Goal: Task Accomplishment & Management: Complete application form

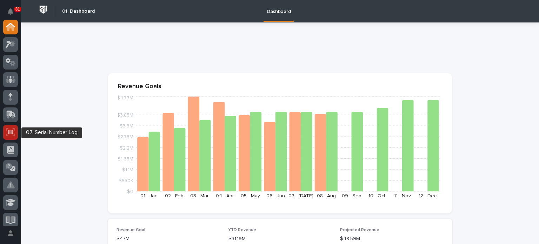
click at [13, 132] on icon at bounding box center [10, 132] width 9 height 8
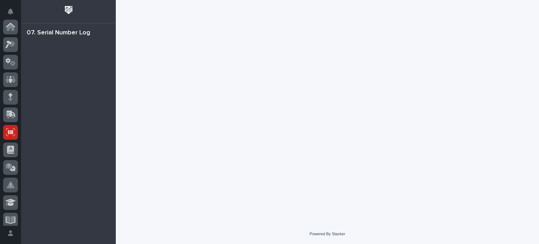
scroll to position [105, 0]
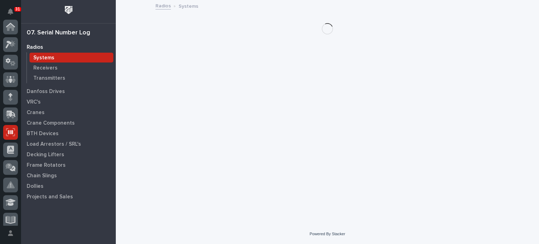
scroll to position [105, 0]
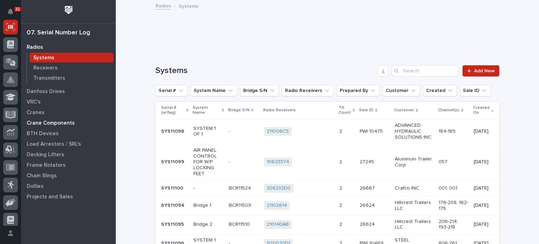
click at [40, 123] on p "Crane Components" at bounding box center [51, 123] width 48 height 6
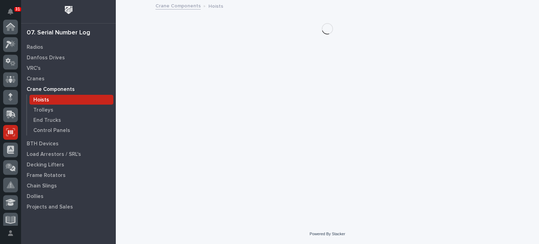
scroll to position [105, 0]
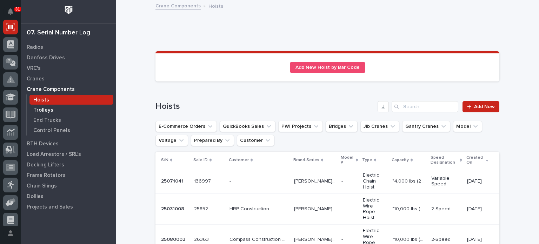
click at [41, 110] on p "Trolleys" at bounding box center [43, 110] width 20 height 6
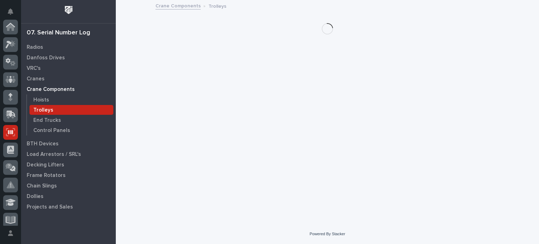
scroll to position [105, 0]
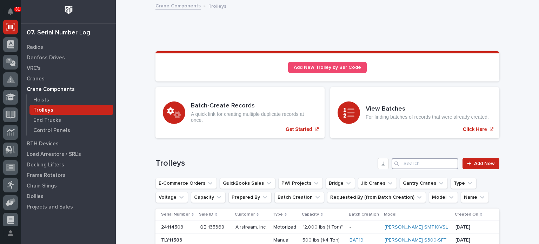
click at [404, 163] on input "Search" at bounding box center [425, 163] width 67 height 11
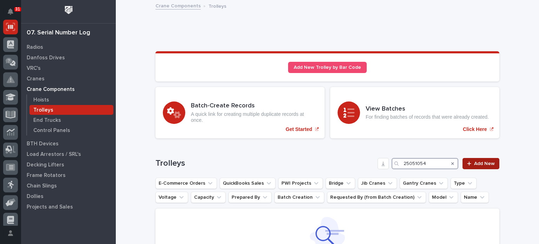
type input "25051054"
click at [485, 164] on span "Add New" at bounding box center [484, 163] width 21 height 5
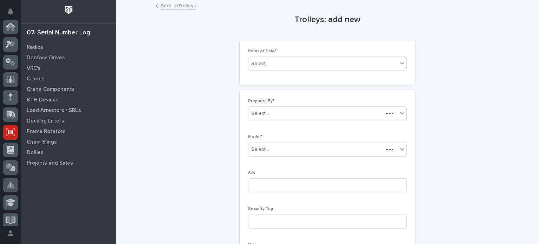
scroll to position [105, 0]
click at [401, 66] on icon at bounding box center [402, 63] width 7 height 7
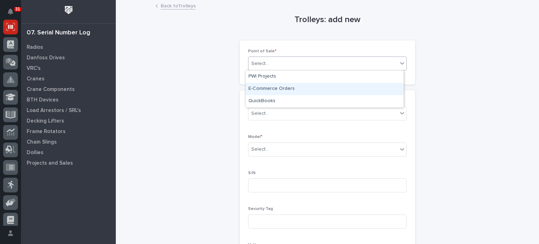
click at [359, 86] on div "E-Commerce Orders" at bounding box center [325, 89] width 158 height 12
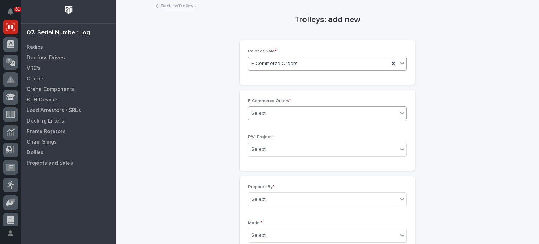
click at [336, 113] on div "Select..." at bounding box center [323, 114] width 149 height 12
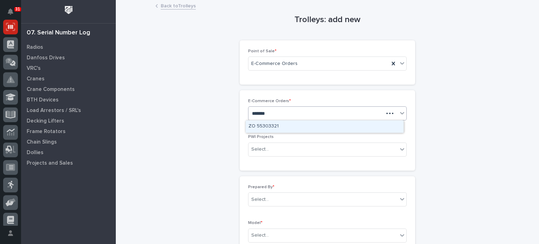
type input "********"
click at [331, 127] on div "ZO 55303321" at bounding box center [325, 126] width 158 height 12
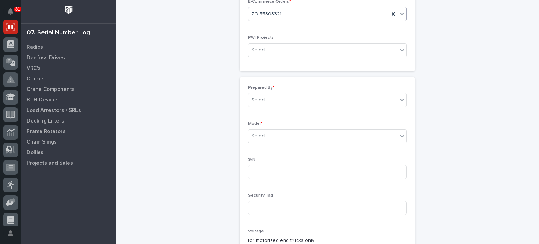
scroll to position [100, 0]
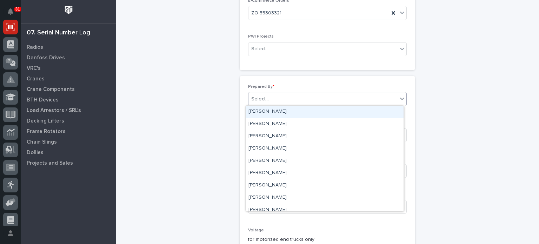
click at [331, 95] on div "Select..." at bounding box center [323, 99] width 149 height 12
type input "***"
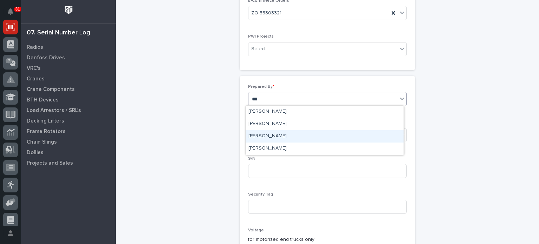
click at [320, 136] on div "[PERSON_NAME]" at bounding box center [325, 136] width 158 height 12
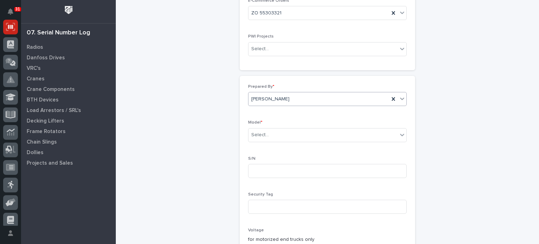
click at [320, 136] on div "Select..." at bounding box center [323, 135] width 149 height 12
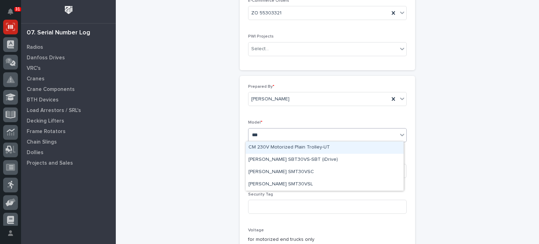
type input "****"
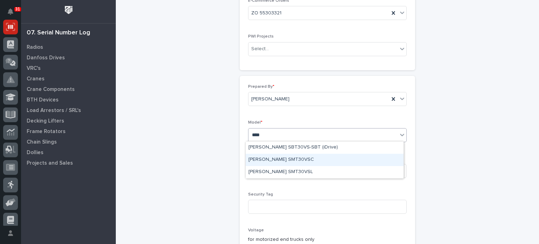
click at [299, 159] on div "[PERSON_NAME] SMT30VSC" at bounding box center [325, 160] width 158 height 12
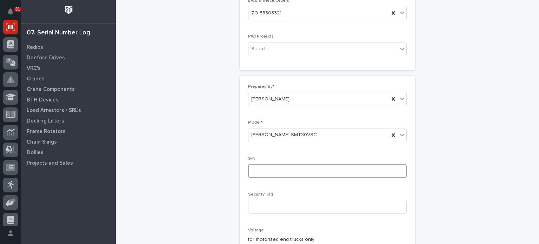
click at [298, 171] on input at bounding box center [327, 171] width 159 height 14
type input "25051054"
click at [418, 196] on div "Trolleys: add new Loading... Saving… Loading... Saving… Loading... Saving… Poin…" at bounding box center [328, 182] width 344 height 565
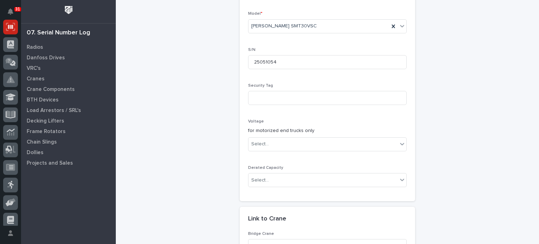
scroll to position [209, 0]
click at [399, 140] on icon at bounding box center [402, 143] width 7 height 7
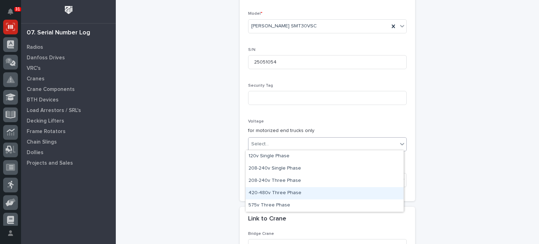
click at [380, 190] on div "420-480v Three Phase" at bounding box center [325, 193] width 158 height 12
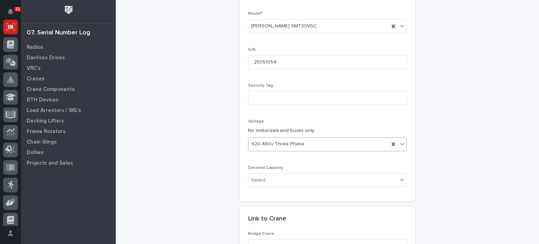
click at [441, 177] on div "Trolleys: add new Loading... Saving… Loading... Saving… Loading... Saving… Poin…" at bounding box center [328, 73] width 344 height 565
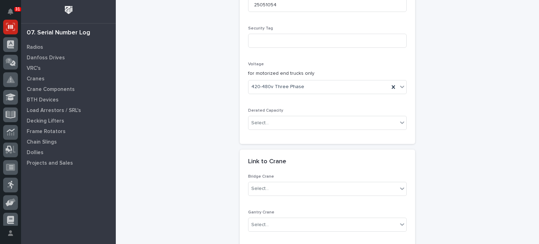
click at [441, 177] on div "Trolleys: add new Loading... Saving… Loading... Saving… Loading... Saving… Poin…" at bounding box center [328, 16] width 344 height 565
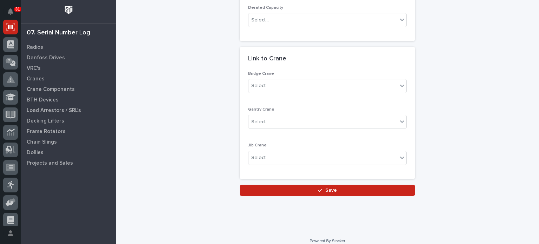
scroll to position [368, 0]
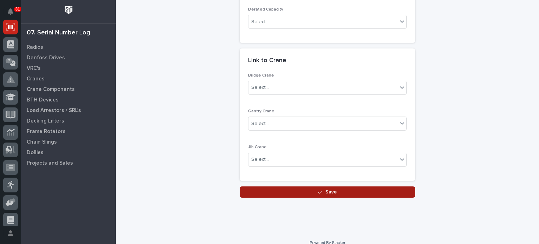
click at [377, 189] on button "Save" at bounding box center [328, 191] width 176 height 11
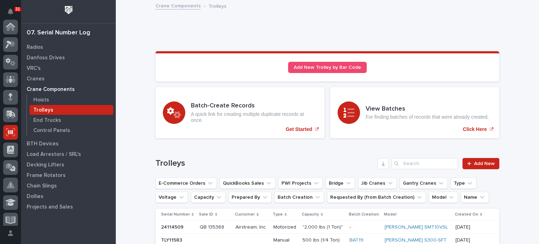
scroll to position [105, 0]
click at [415, 161] on input "Search" at bounding box center [425, 163] width 67 height 11
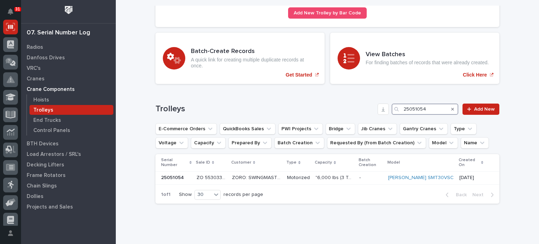
scroll to position [53, 0]
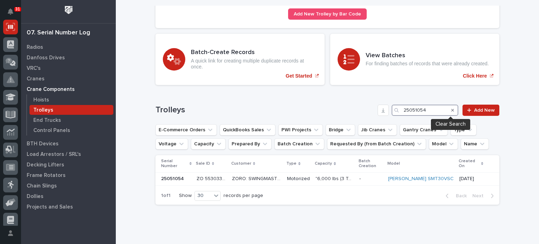
type input "25051054"
click at [452, 111] on icon "Search" at bounding box center [453, 110] width 3 height 4
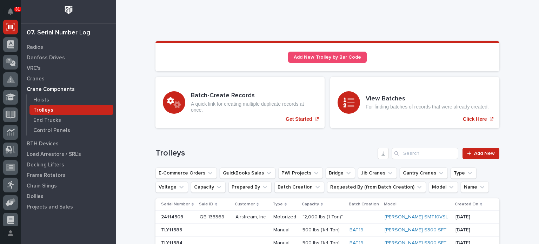
scroll to position [0, 0]
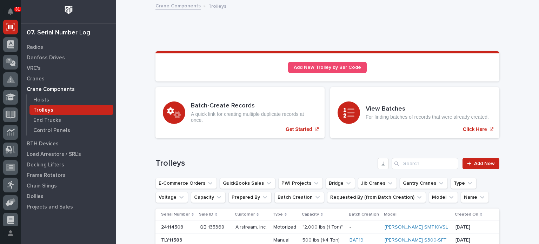
click at [429, 162] on input "Search" at bounding box center [425, 163] width 67 height 11
click at [477, 161] on span "Add New" at bounding box center [484, 163] width 21 height 5
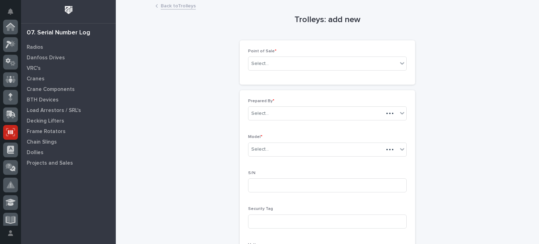
scroll to position [105, 0]
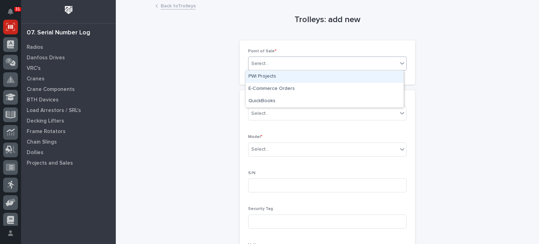
click at [400, 62] on icon at bounding box center [402, 63] width 4 height 2
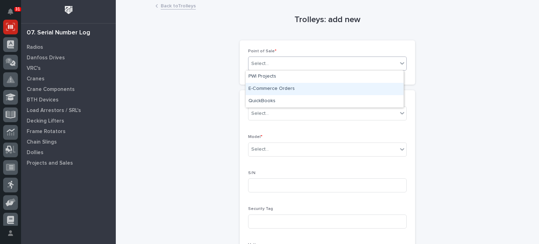
click at [376, 90] on div "E-Commerce Orders" at bounding box center [325, 89] width 158 height 12
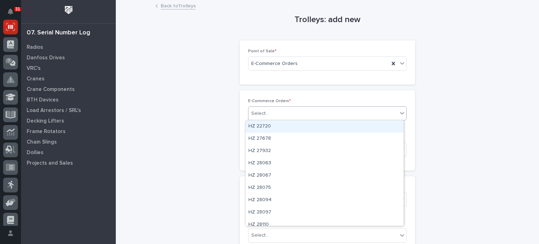
click at [362, 111] on div "Select..." at bounding box center [323, 114] width 149 height 12
type input "********"
click at [357, 129] on div "ZO 55303321" at bounding box center [325, 126] width 158 height 12
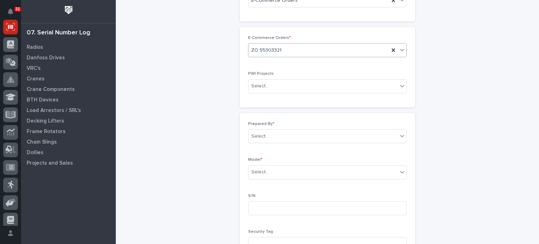
scroll to position [85, 0]
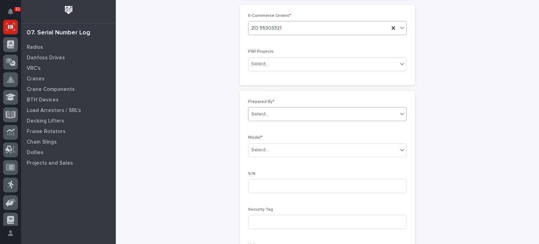
click at [342, 111] on div "Select..." at bounding box center [323, 115] width 149 height 12
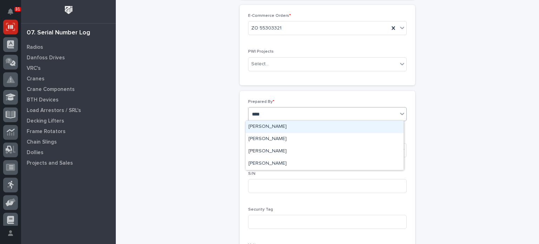
type input "*****"
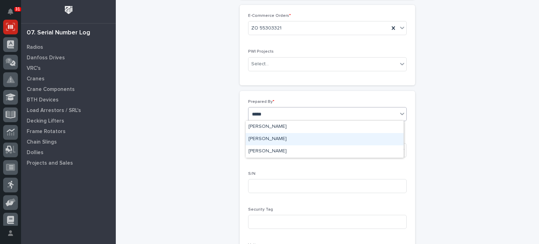
click at [330, 139] on div "[PERSON_NAME]" at bounding box center [325, 139] width 158 height 12
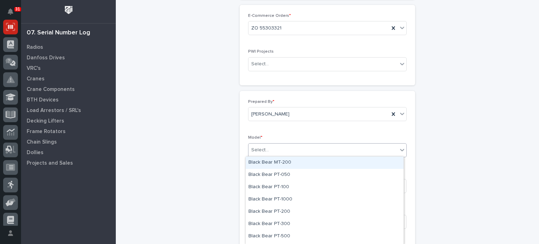
click at [337, 153] on div "Select..." at bounding box center [323, 150] width 149 height 12
type input "***"
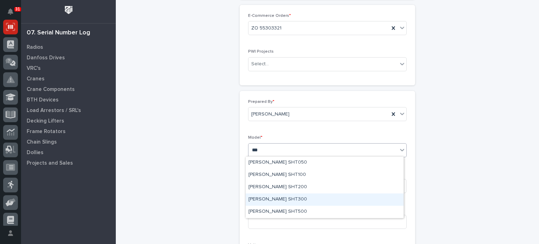
drag, startPoint x: 323, startPoint y: 192, endPoint x: 321, endPoint y: 200, distance: 8.4
click at [321, 200] on div "[PERSON_NAME] SHT300" at bounding box center [325, 199] width 158 height 12
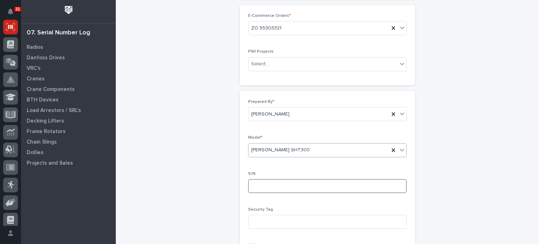
click at [318, 188] on input at bounding box center [327, 186] width 159 height 14
type input "2411008"
click at [443, 188] on div "Trolleys: add new Loading... Saving… Loading... Saving… Loading... Saving… Poin…" at bounding box center [328, 197] width 344 height 565
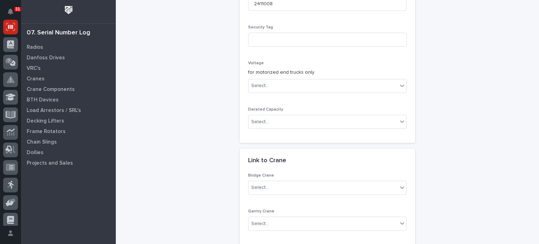
scroll to position [272, 0]
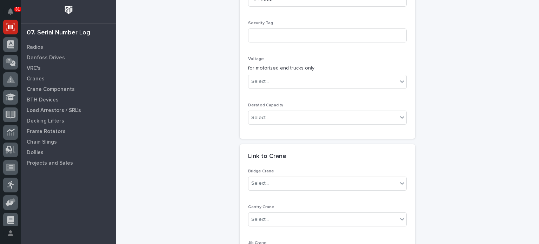
click at [454, 123] on div "Trolleys: add new Loading... Saving… Loading... Saving… Loading... Saving… Poin…" at bounding box center [328, 11] width 344 height 565
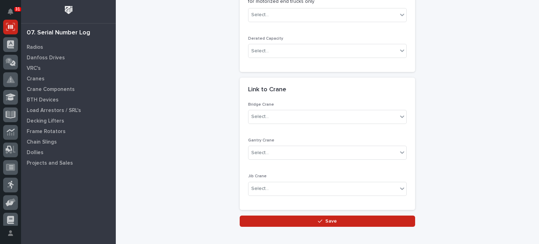
scroll to position [347, 0]
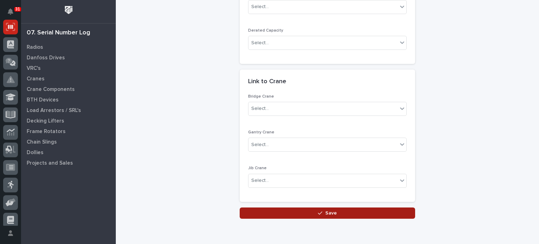
click at [368, 210] on button "Save" at bounding box center [328, 213] width 176 height 11
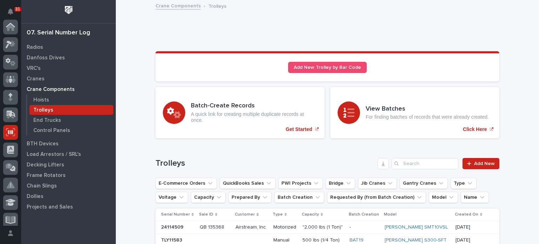
scroll to position [105, 0]
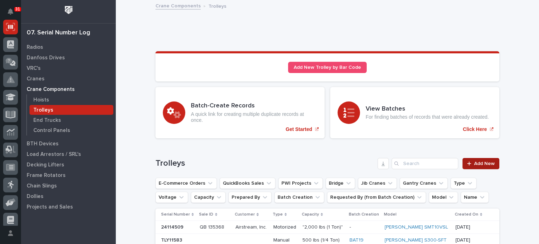
click at [486, 163] on span "Add New" at bounding box center [484, 163] width 21 height 5
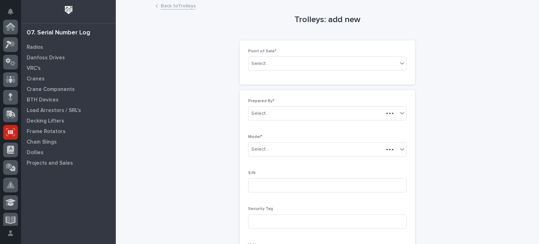
scroll to position [105, 0]
click at [370, 63] on div "Select..." at bounding box center [323, 64] width 149 height 12
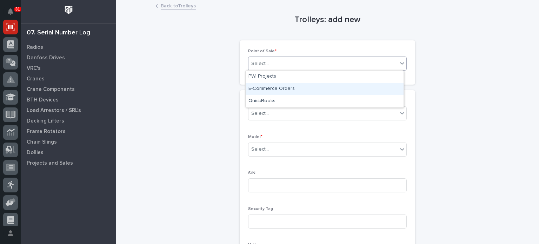
click at [362, 87] on div "E-Commerce Orders" at bounding box center [325, 89] width 158 height 12
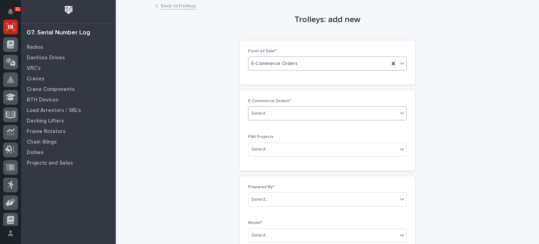
click at [357, 115] on div "Select..." at bounding box center [323, 114] width 149 height 12
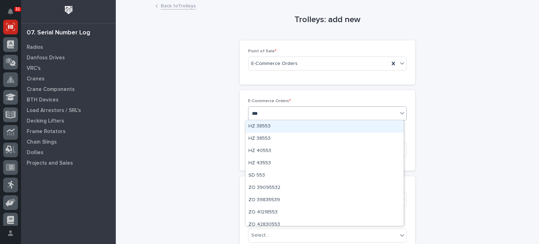
type input "****"
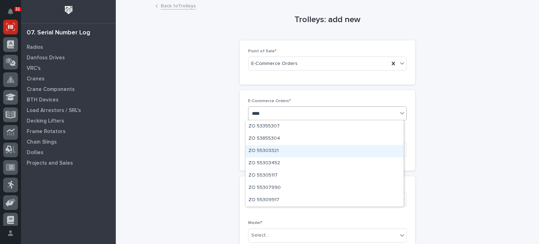
click at [340, 151] on div "ZO 55303321" at bounding box center [325, 151] width 158 height 12
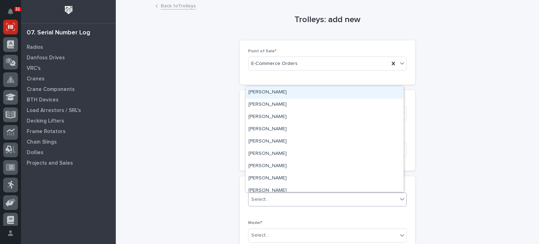
click at [330, 199] on div "Select..." at bounding box center [323, 200] width 149 height 12
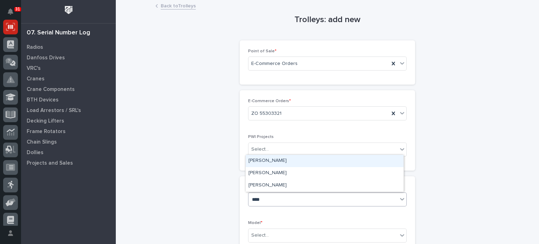
type input "*****"
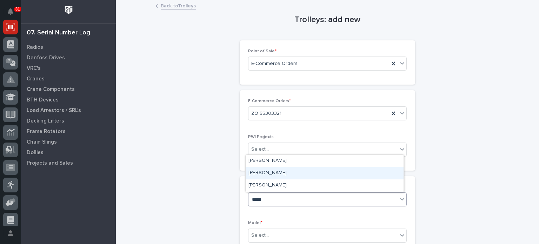
click at [322, 174] on div "[PERSON_NAME]" at bounding box center [325, 173] width 158 height 12
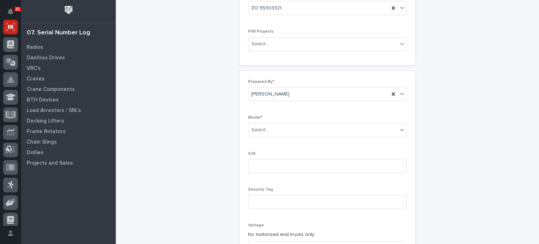
scroll to position [115, 0]
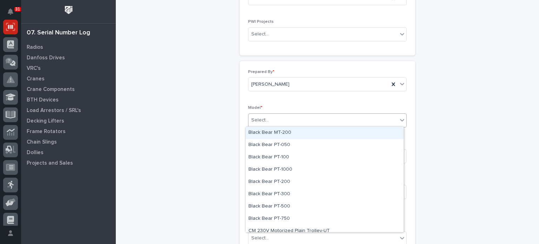
click at [399, 117] on icon at bounding box center [402, 120] width 7 height 7
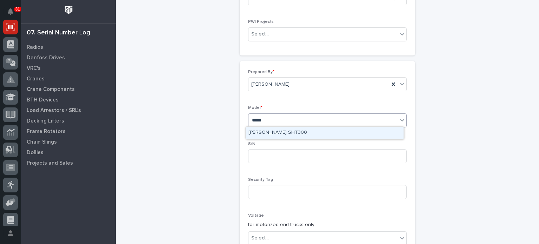
type input "******"
click at [384, 132] on div "[PERSON_NAME] SHT300" at bounding box center [325, 133] width 158 height 12
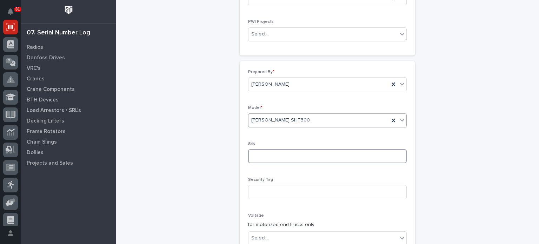
click at [371, 157] on input at bounding box center [327, 156] width 159 height 14
type input "2405037"
click at [456, 174] on div "Trolleys: add new Loading... Saving… Loading... Saving… Loading... Saving… Poin…" at bounding box center [328, 168] width 344 height 565
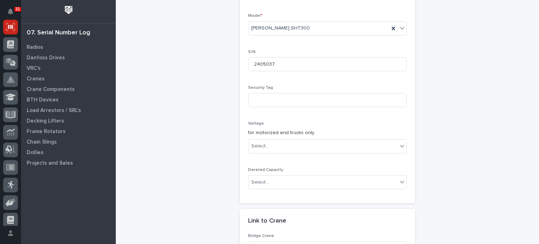
scroll to position [208, 0]
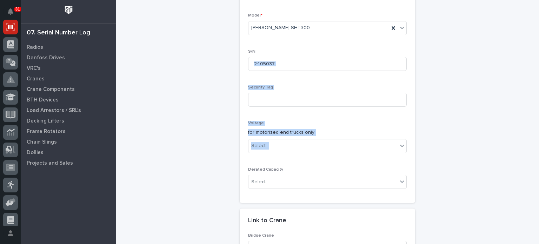
drag, startPoint x: 455, startPoint y: 149, endPoint x: 469, endPoint y: 65, distance: 84.7
click at [469, 65] on div "Trolleys: add new Loading... Saving… Loading... Saving… Loading... Saving… Poin…" at bounding box center [328, 75] width 344 height 565
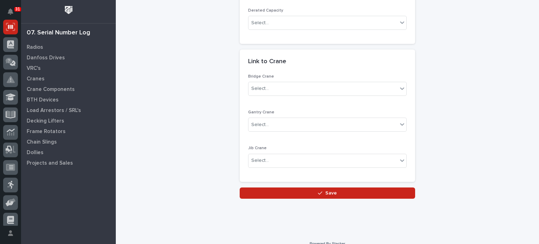
scroll to position [375, 0]
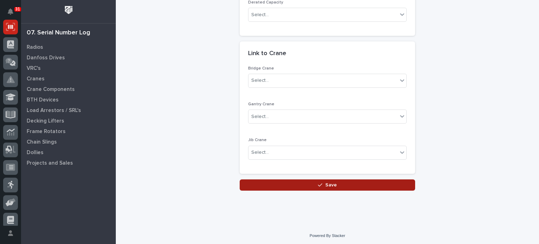
click at [347, 182] on button "Save" at bounding box center [328, 184] width 176 height 11
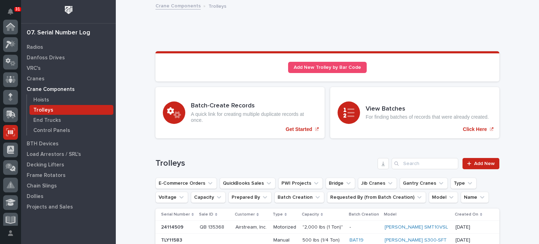
scroll to position [105, 0]
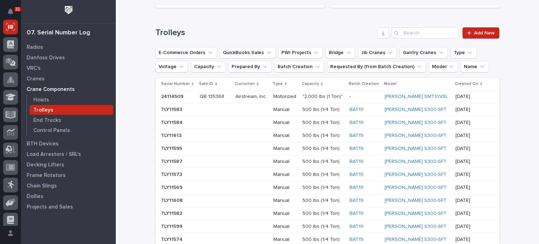
scroll to position [0, 0]
